Goal: Task Accomplishment & Management: Complete application form

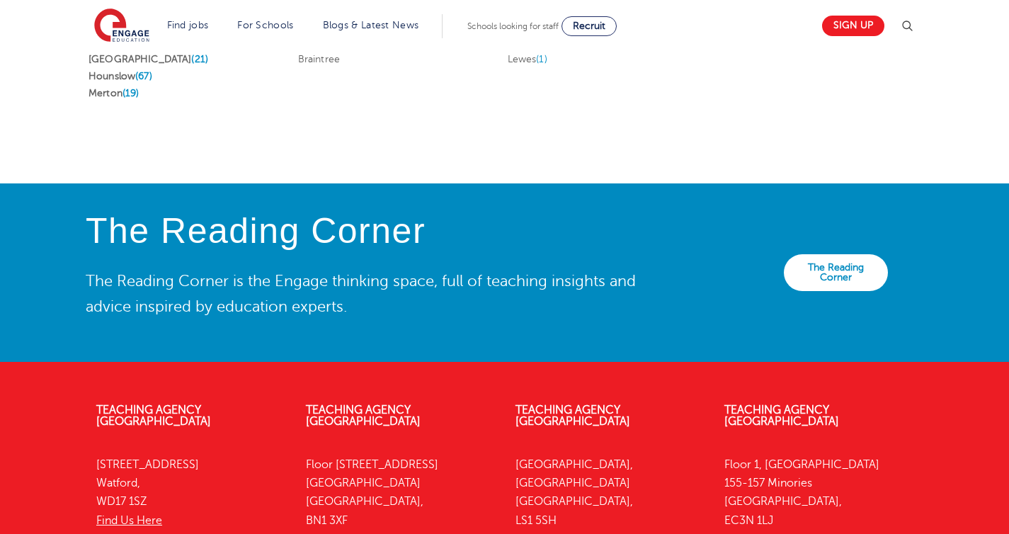
scroll to position [2707, 0]
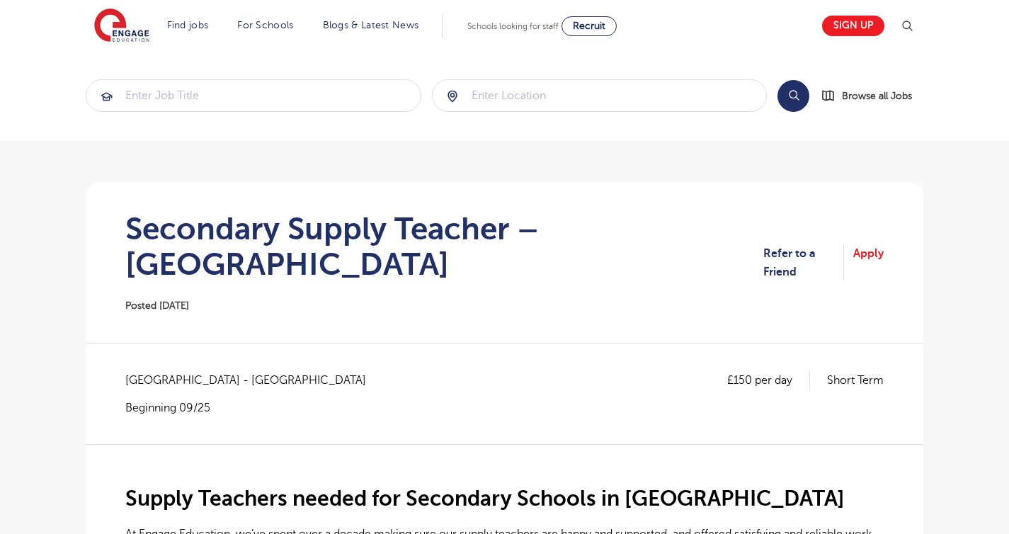
scroll to position [398, 0]
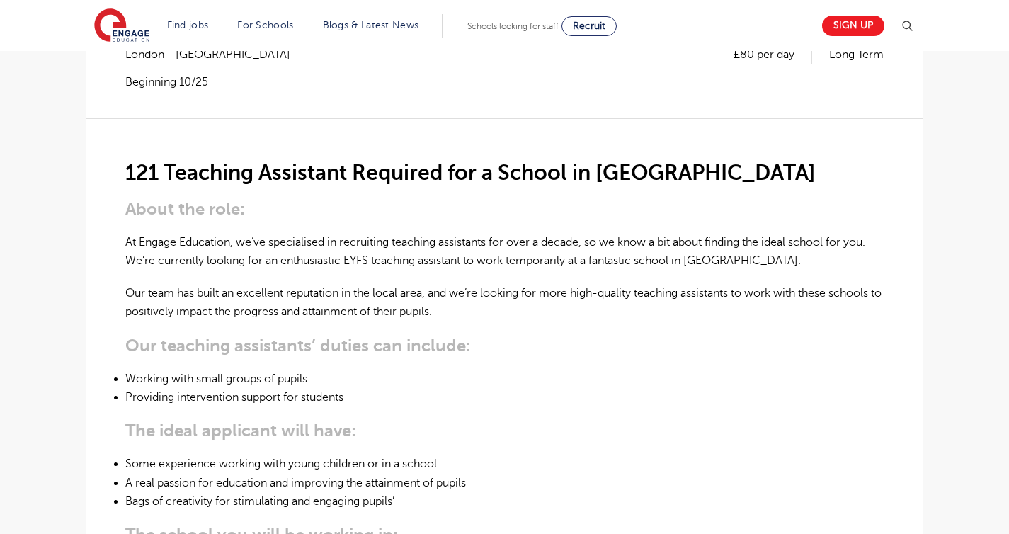
scroll to position [293, 0]
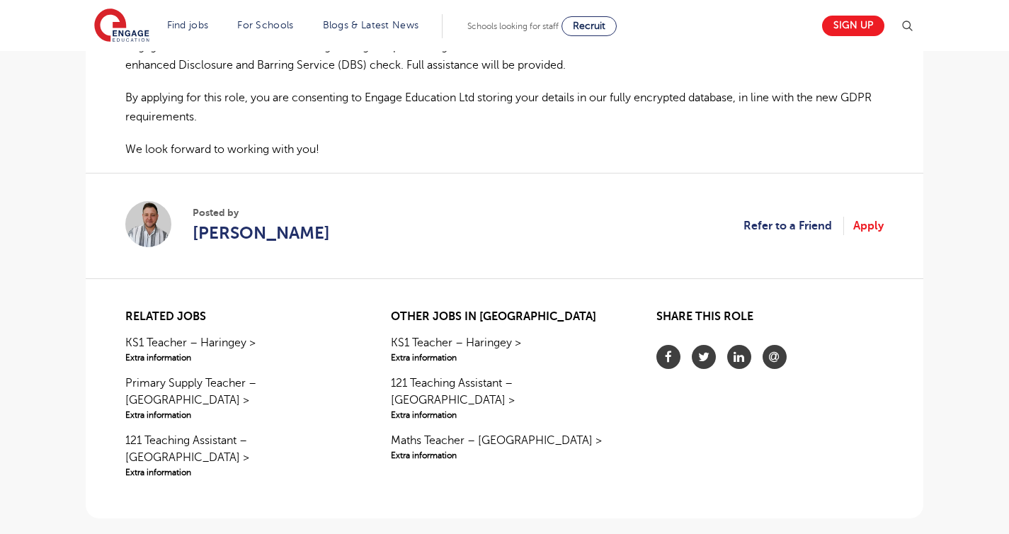
scroll to position [1004, 0]
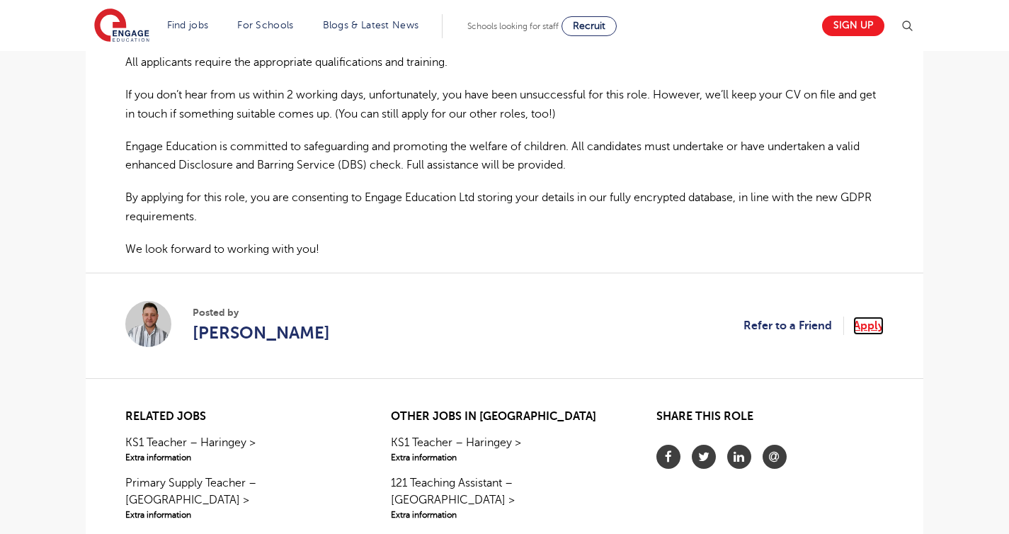
click at [877, 323] on link "Apply" at bounding box center [868, 325] width 30 height 18
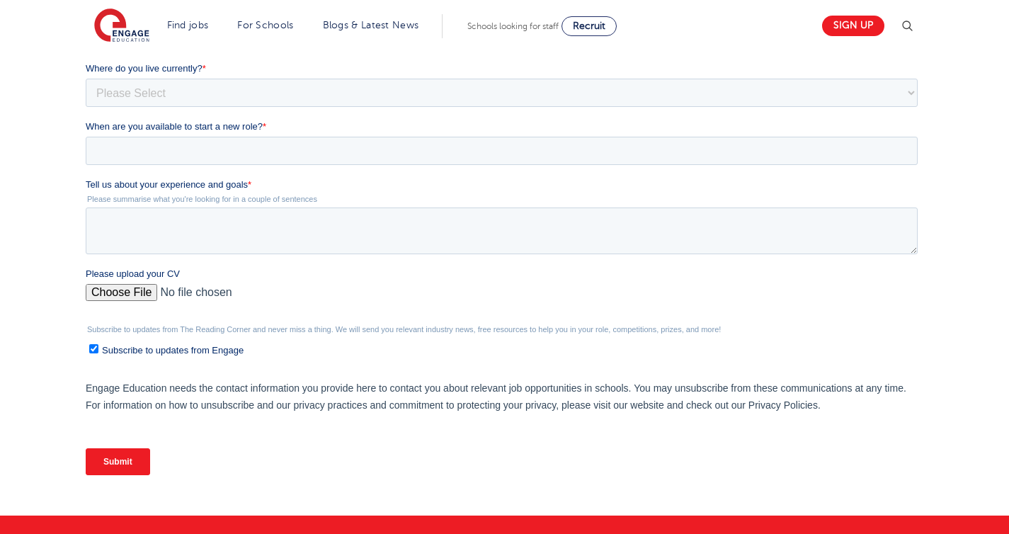
scroll to position [364, 0]
